Goal: Information Seeking & Learning: Learn about a topic

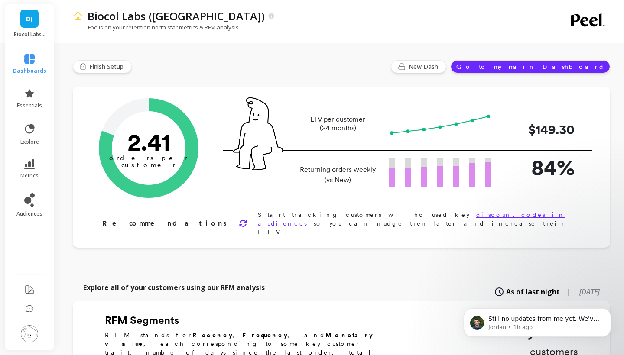
click at [39, 181] on li "metrics" at bounding box center [30, 169] width 44 height 30
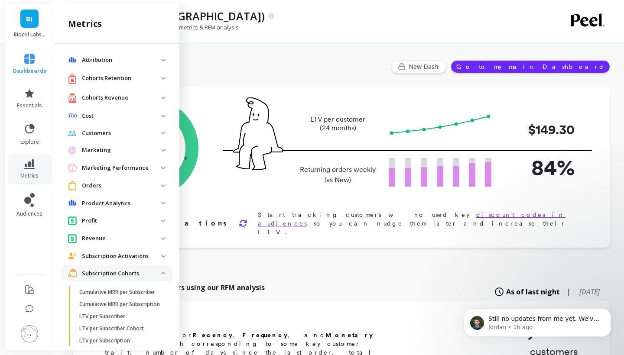
scroll to position [161, 0]
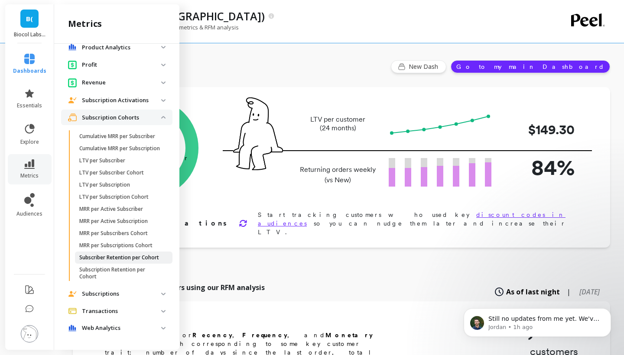
click at [111, 255] on p "Subscriber Retention per Cohort" at bounding box center [119, 257] width 80 height 7
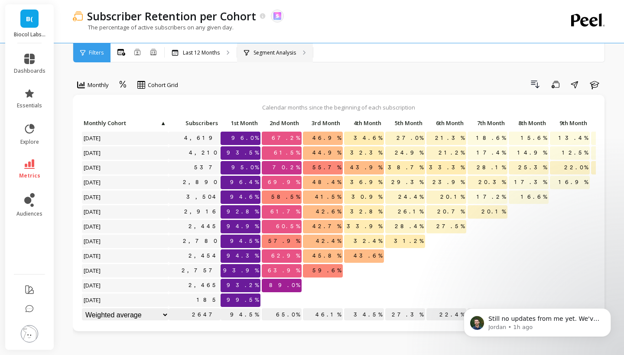
click at [266, 57] on div "Segment Analysis" at bounding box center [275, 52] width 76 height 19
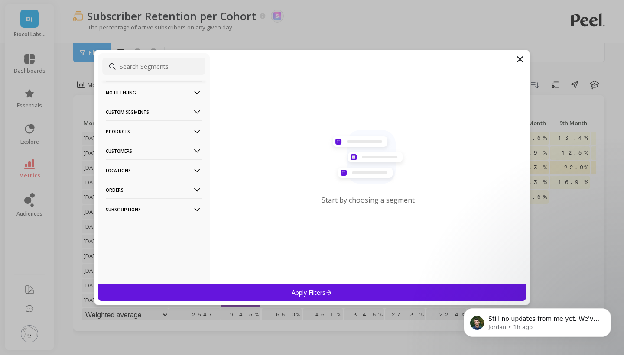
click at [143, 156] on p "Customers" at bounding box center [154, 151] width 96 height 22
click at [142, 136] on p "Products" at bounding box center [154, 131] width 96 height 22
click at [133, 181] on div "SKUs" at bounding box center [153, 179] width 103 height 14
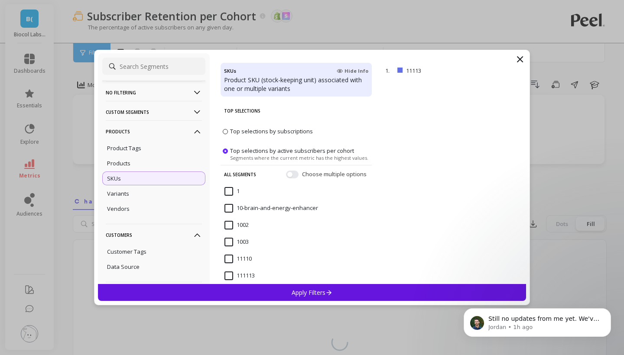
click at [255, 130] on span "Top selections by subscriptions" at bounding box center [271, 131] width 83 height 8
click at [0, 0] on input "Top selections by subscriptions" at bounding box center [0, 0] width 0 height 0
